Goal: Understand site structure: Understand site structure

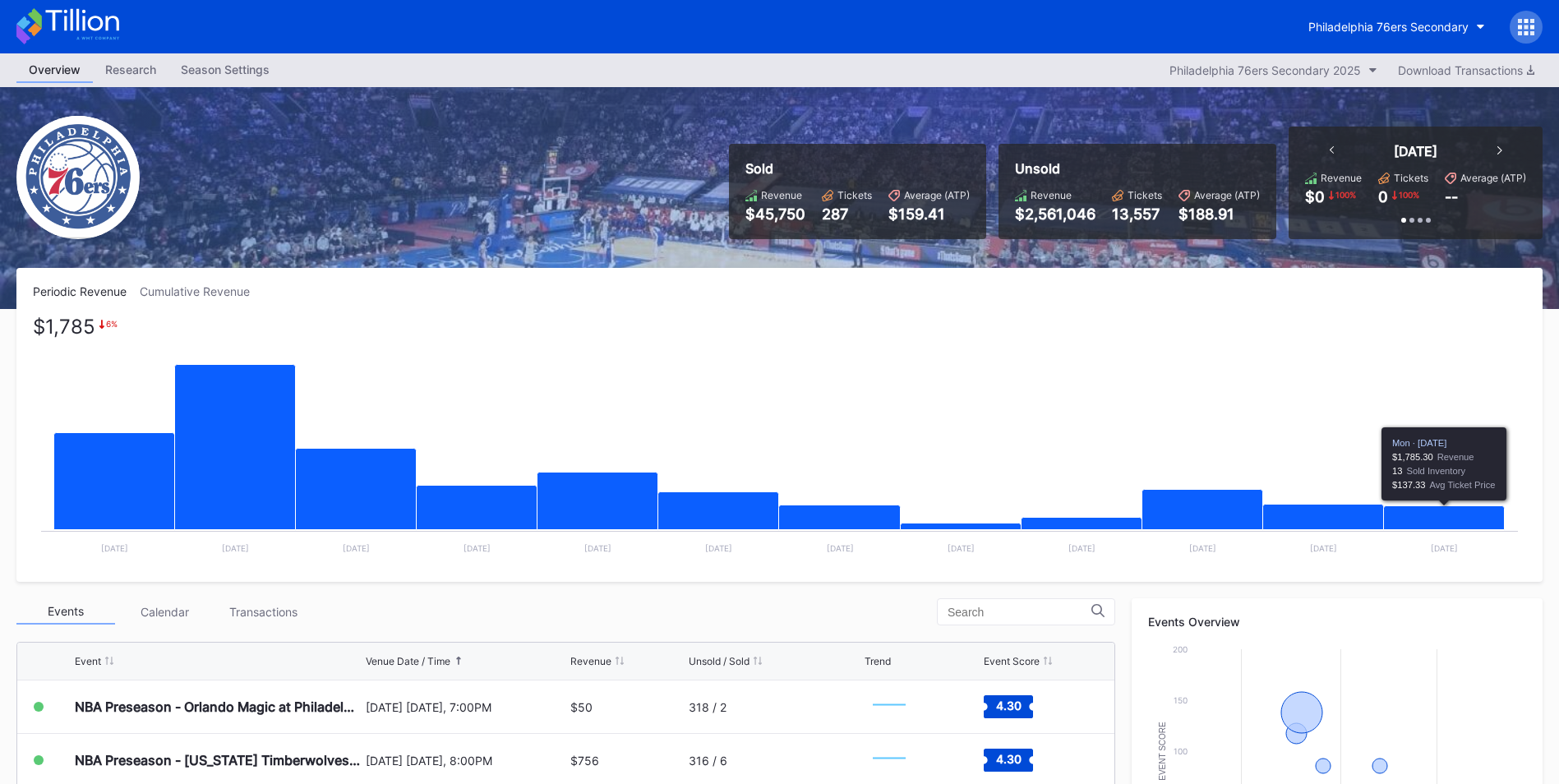
click at [1458, 518] on icon "Chart title" at bounding box center [1444, 518] width 121 height 24
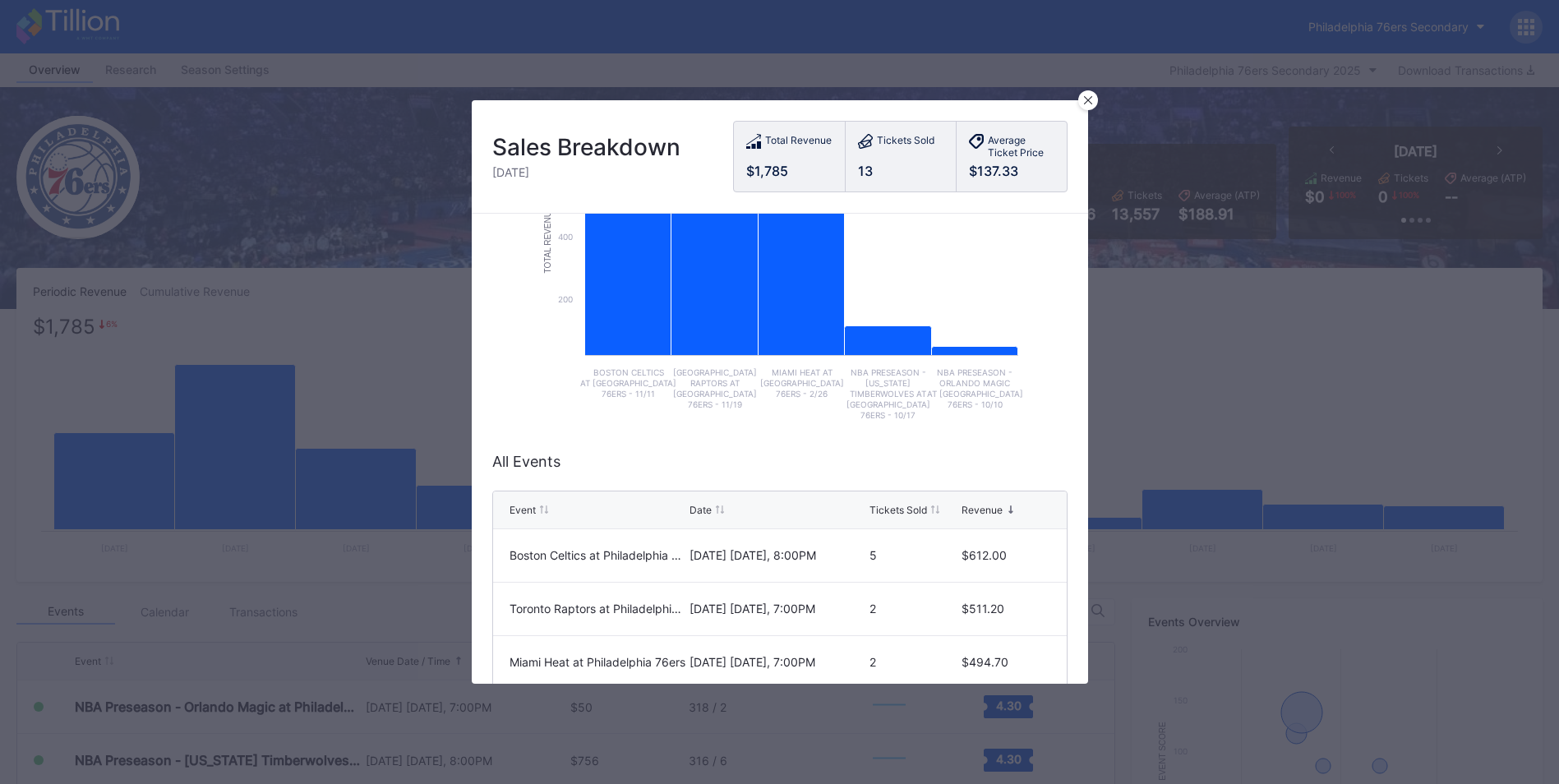
scroll to position [306, 0]
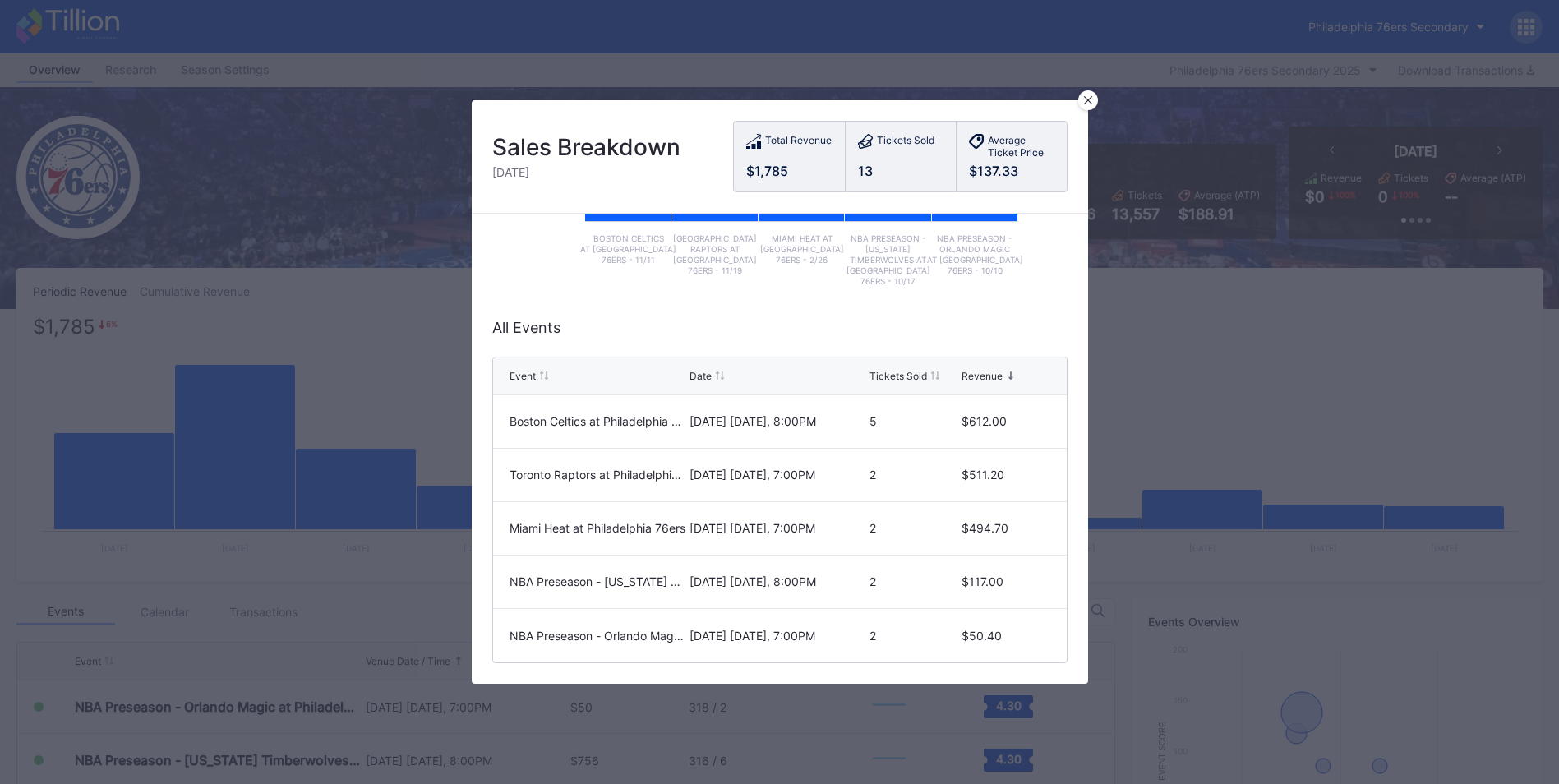
click at [1096, 104] on div at bounding box center [1088, 100] width 20 height 20
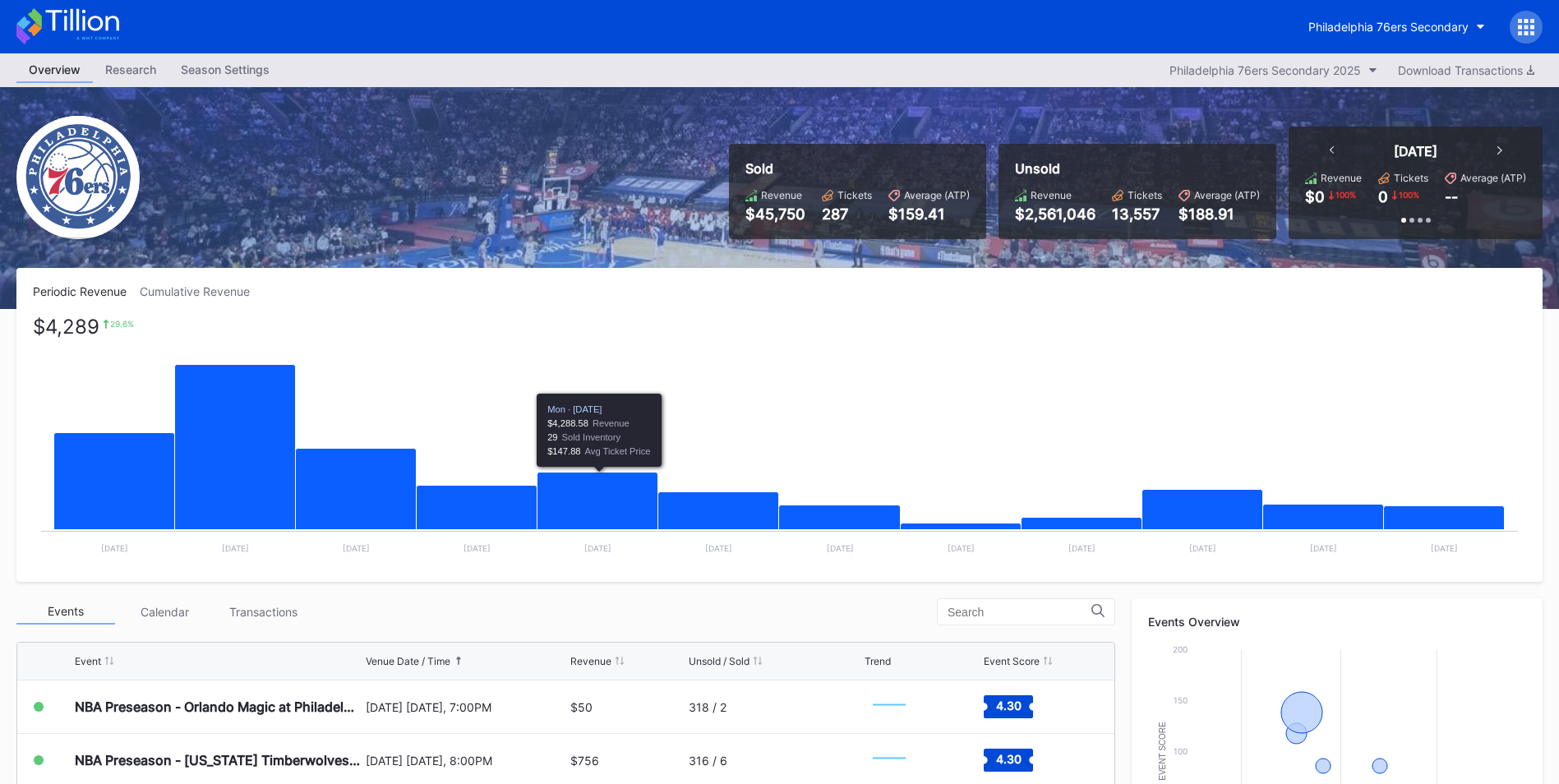
click at [640, 348] on rect "Chart title" at bounding box center [779, 442] width 1493 height 246
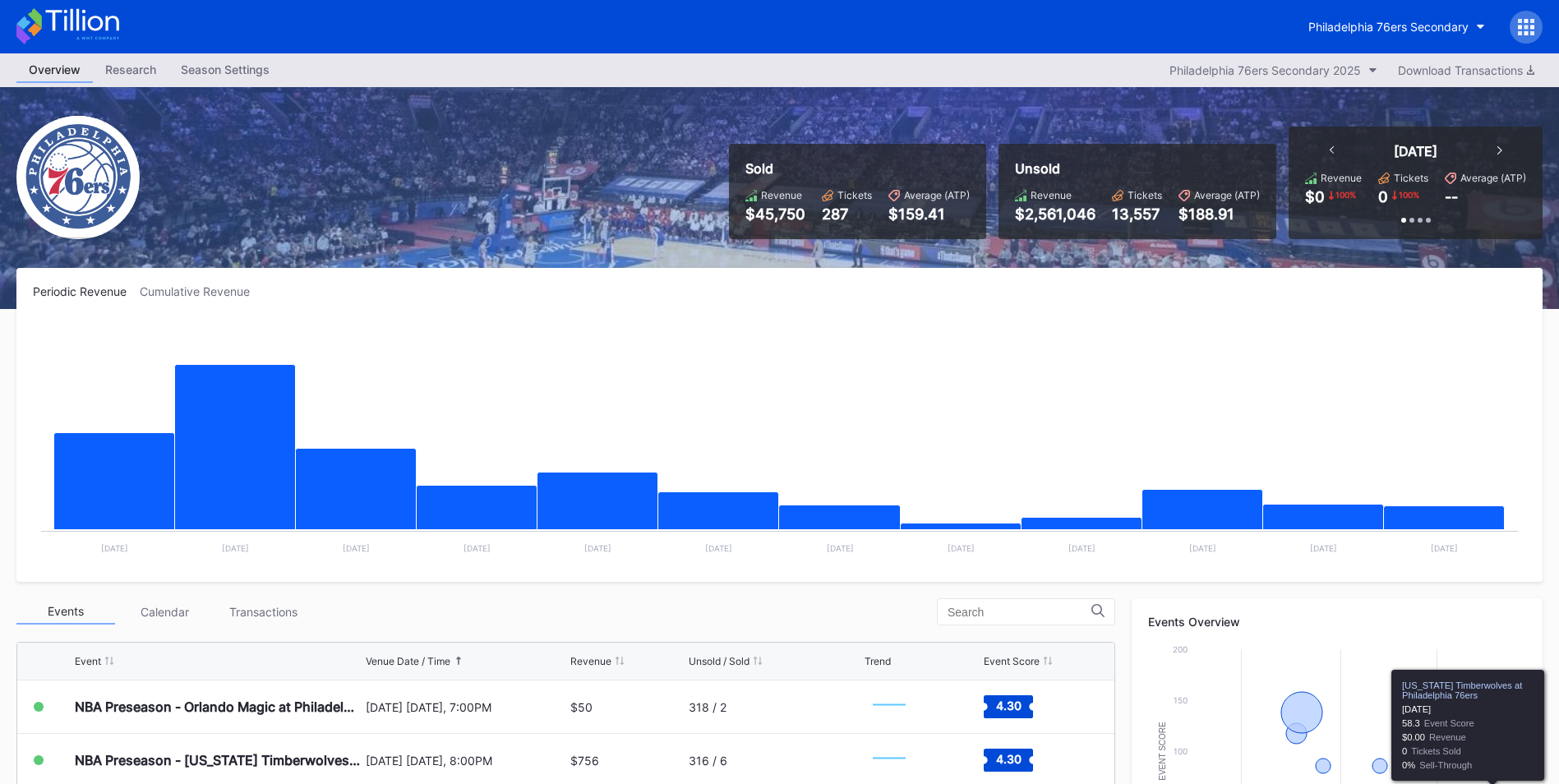
click at [1137, 425] on rect "Chart title" at bounding box center [779, 442] width 1493 height 246
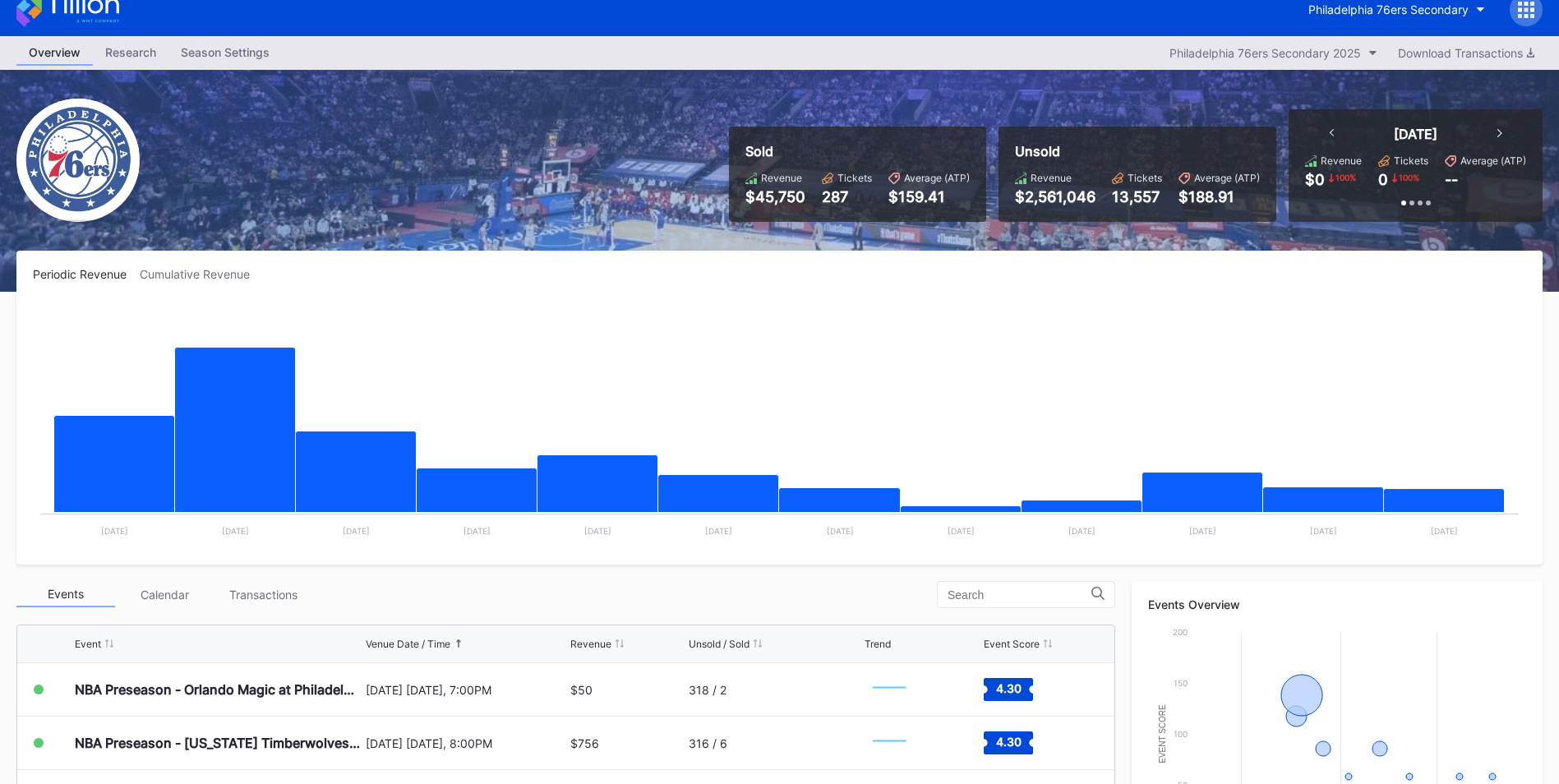
scroll to position [246, 0]
